Goal: Task Accomplishment & Management: Use online tool/utility

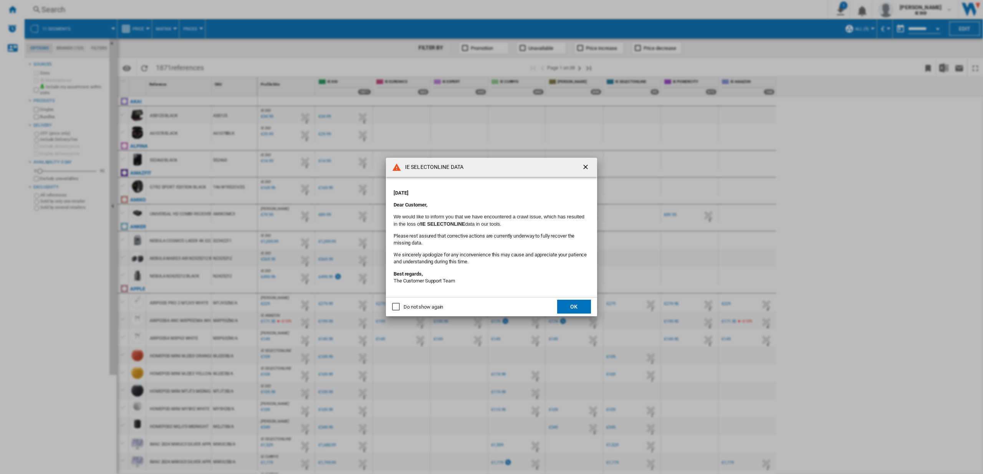
click at [577, 308] on button "OK" at bounding box center [574, 307] width 34 height 14
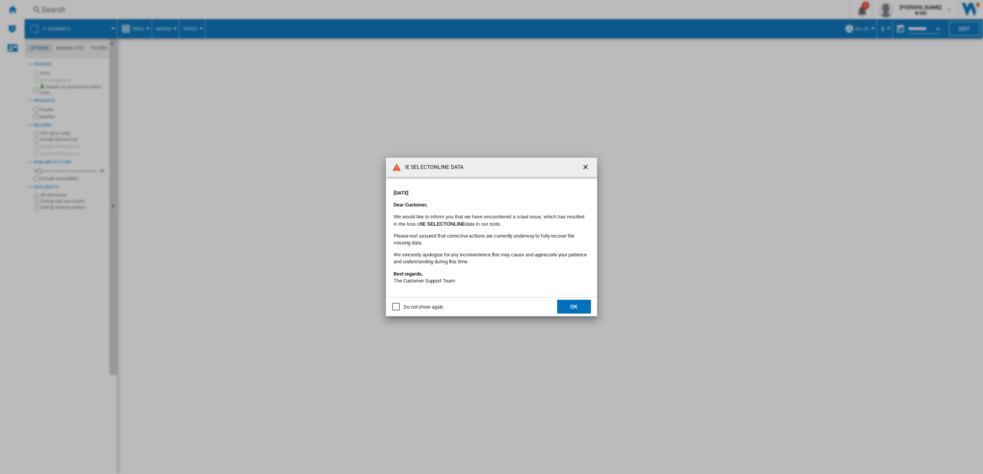
click at [565, 310] on button "OK" at bounding box center [574, 307] width 34 height 14
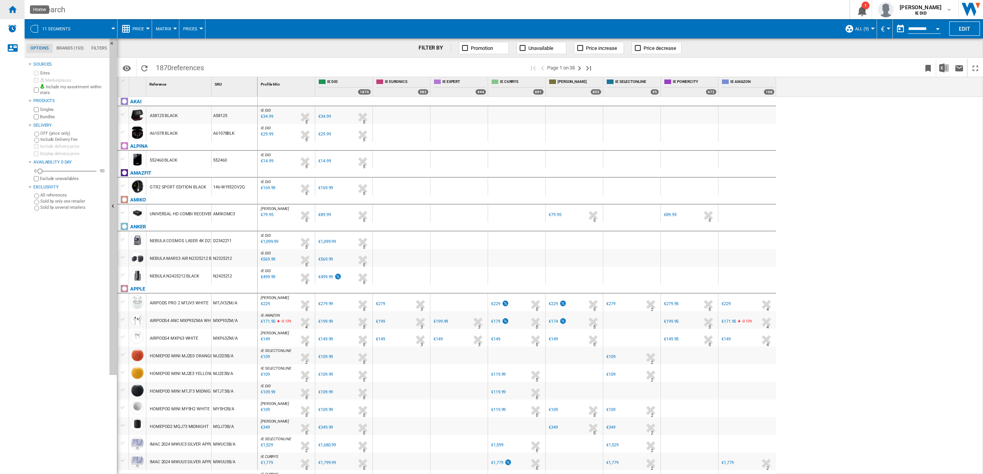
click at [19, 11] on div "Home" at bounding box center [12, 9] width 25 height 19
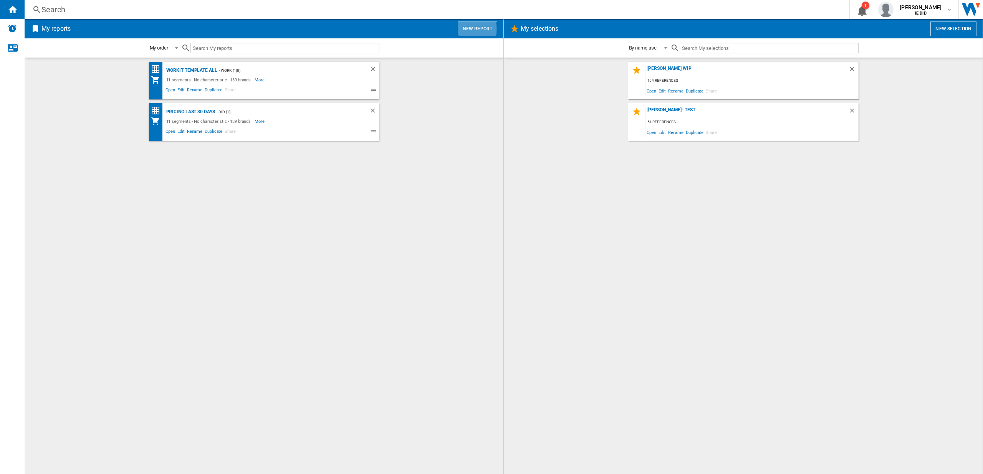
click at [468, 29] on button "New report" at bounding box center [478, 29] width 40 height 15
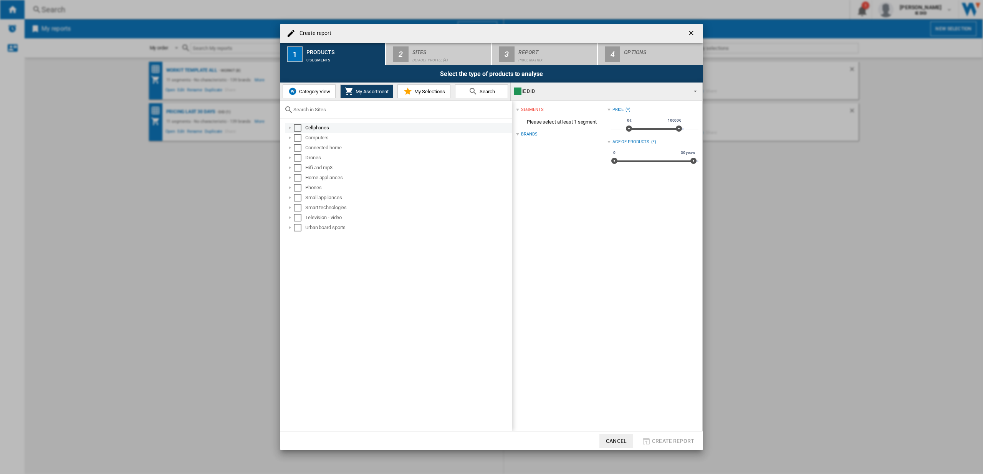
click at [297, 128] on div "Select" at bounding box center [298, 128] width 8 height 8
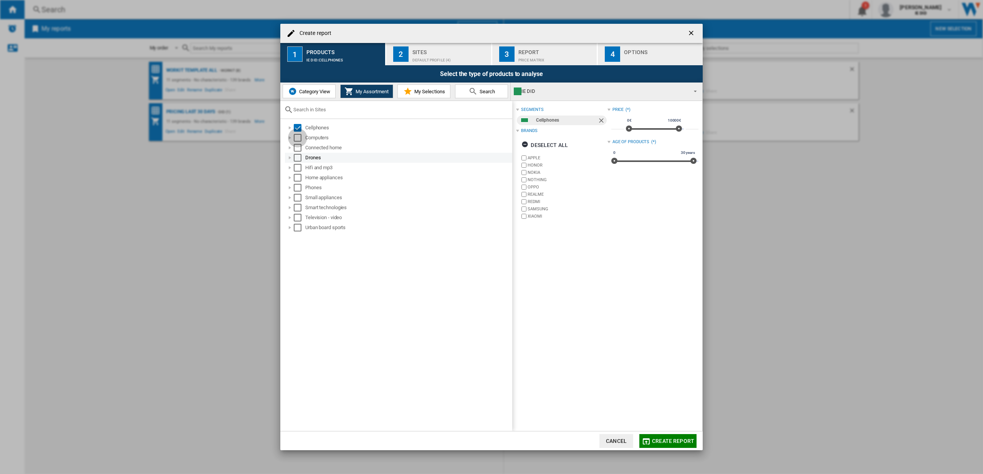
drag, startPoint x: 298, startPoint y: 139, endPoint x: 297, endPoint y: 156, distance: 16.6
click at [298, 139] on div "Select" at bounding box center [298, 138] width 8 height 8
click at [303, 152] on div "Connected home" at bounding box center [398, 148] width 227 height 10
click at [299, 149] on div "Select" at bounding box center [298, 148] width 8 height 8
drag, startPoint x: 298, startPoint y: 157, endPoint x: 298, endPoint y: 164, distance: 6.9
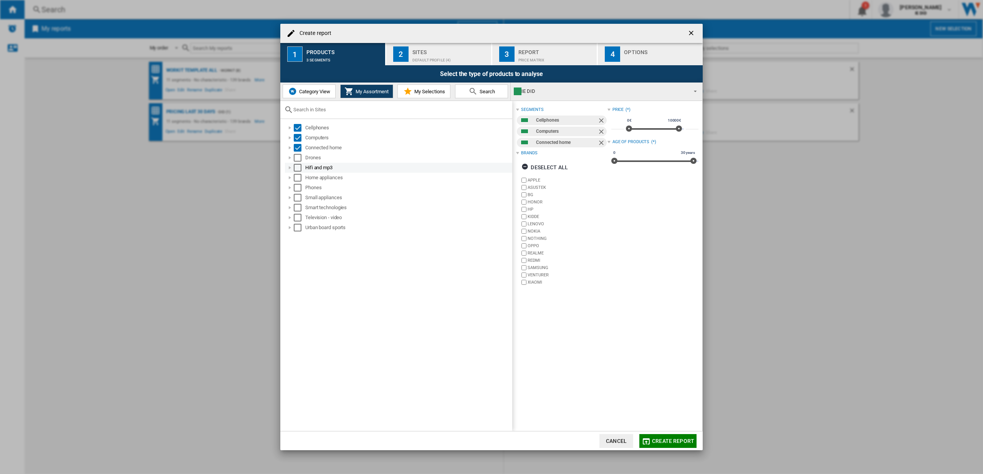
click at [298, 157] on div "Select" at bounding box center [298, 158] width 8 height 8
drag, startPoint x: 298, startPoint y: 166, endPoint x: 301, endPoint y: 181, distance: 14.6
click at [298, 166] on div "Select" at bounding box center [298, 168] width 8 height 8
drag, startPoint x: 300, startPoint y: 177, endPoint x: 297, endPoint y: 195, distance: 18.7
click at [300, 177] on div "Select" at bounding box center [298, 178] width 8 height 8
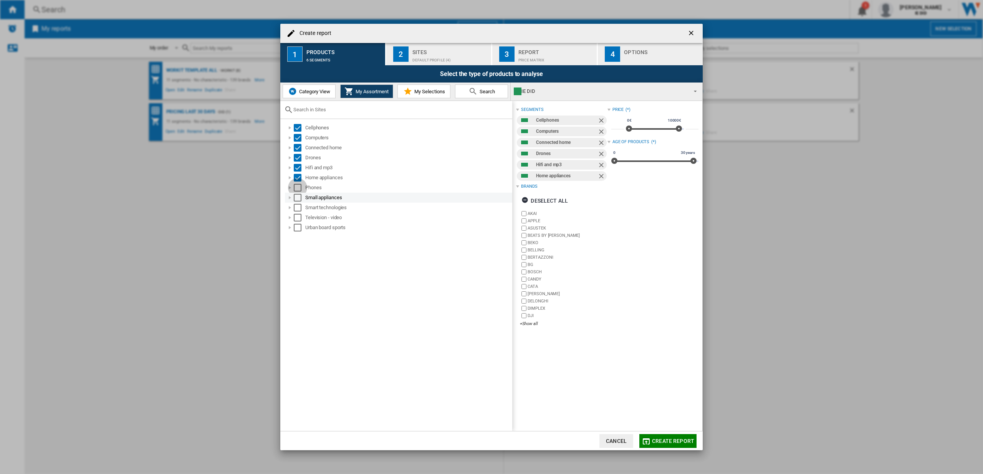
drag, startPoint x: 300, startPoint y: 189, endPoint x: 298, endPoint y: 200, distance: 11.0
click at [300, 189] on div "Select" at bounding box center [298, 188] width 8 height 8
drag, startPoint x: 297, startPoint y: 200, endPoint x: 297, endPoint y: 204, distance: 3.9
click at [298, 200] on div "Select" at bounding box center [298, 198] width 8 height 8
drag, startPoint x: 300, startPoint y: 207, endPoint x: 298, endPoint y: 220, distance: 12.3
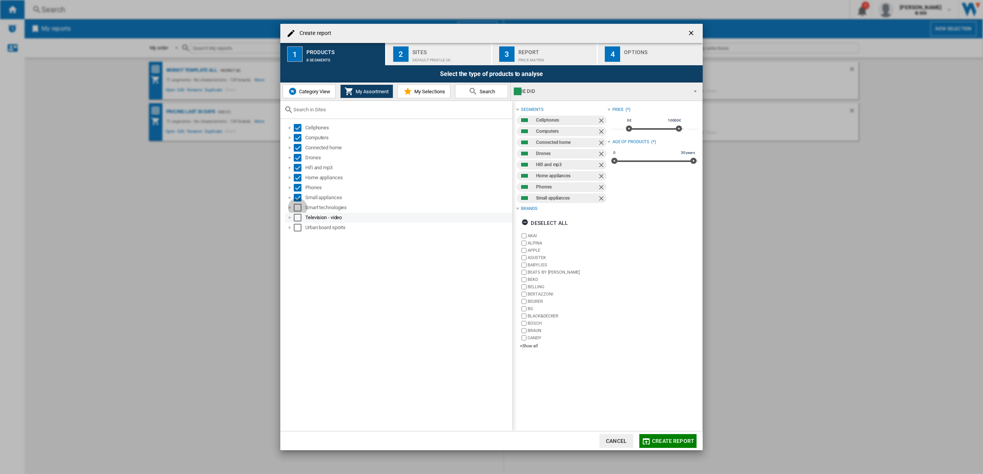
click at [300, 207] on div "Select" at bounding box center [298, 208] width 8 height 8
drag, startPoint x: 298, startPoint y: 220, endPoint x: 299, endPoint y: 231, distance: 11.5
click at [298, 220] on div "Select" at bounding box center [298, 218] width 8 height 8
click at [299, 231] on div "Select" at bounding box center [298, 228] width 8 height 8
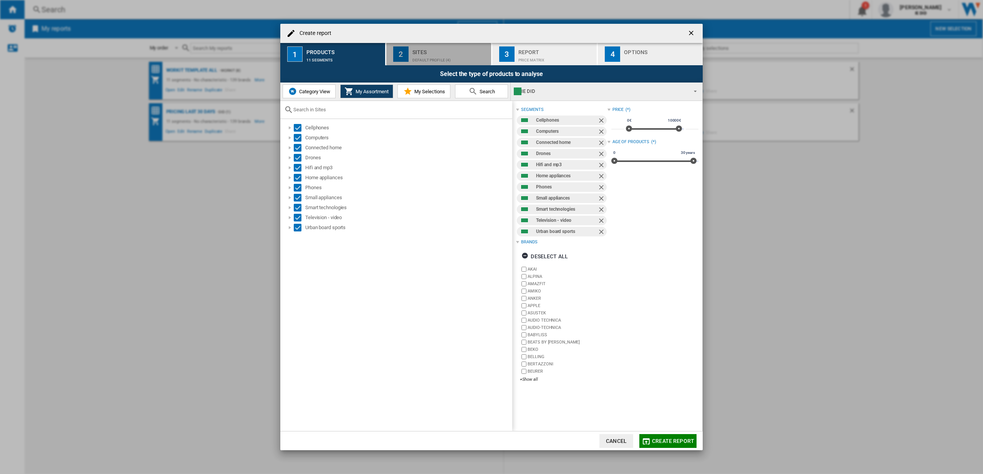
click at [421, 56] on div "Default profile (4)" at bounding box center [451, 58] width 76 height 8
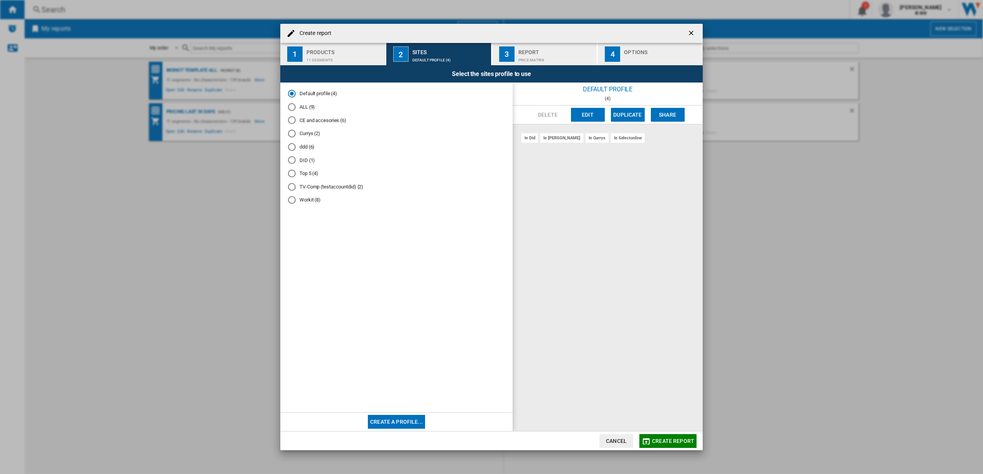
click at [294, 108] on div "ALL (9)" at bounding box center [292, 107] width 8 height 8
click at [682, 445] on button "Create report" at bounding box center [667, 441] width 57 height 14
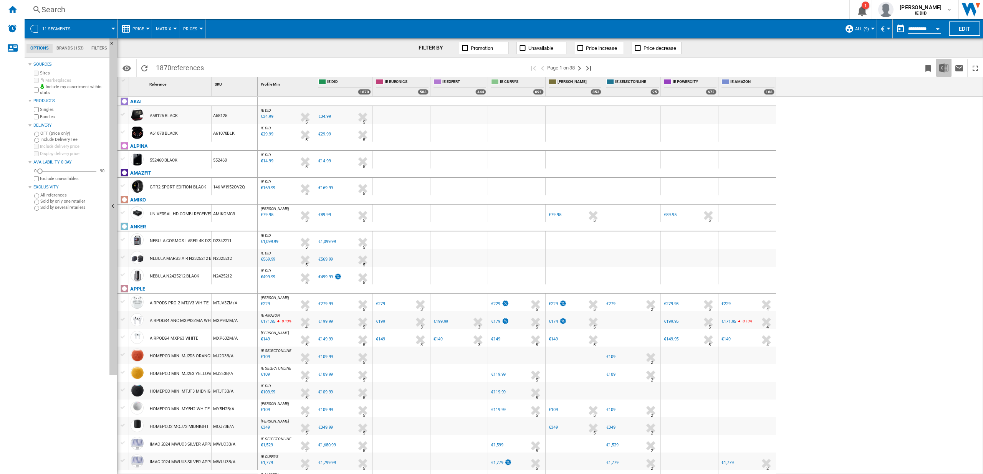
click at [941, 66] on img "Download in Excel" at bounding box center [943, 67] width 9 height 9
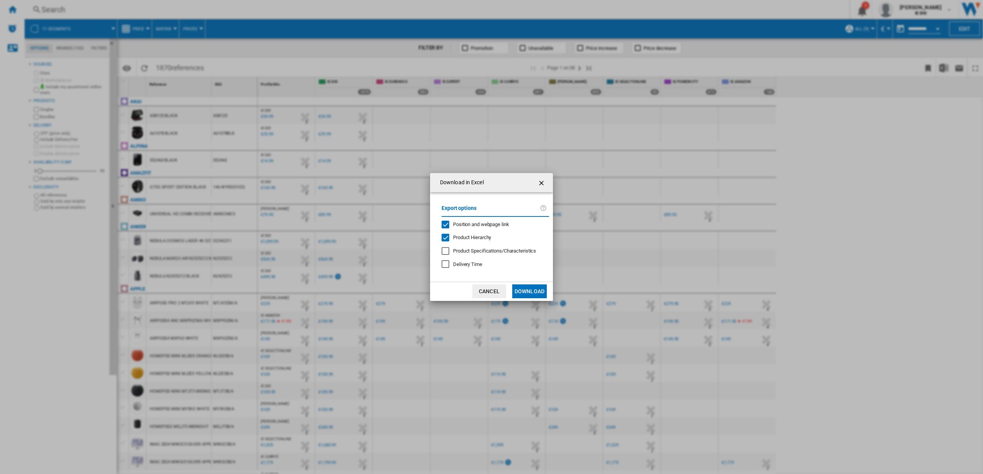
click at [550, 286] on md-dialog-actions "Cancel Download" at bounding box center [491, 291] width 123 height 19
click at [539, 290] on button "Download" at bounding box center [529, 292] width 35 height 14
